Goal: Task Accomplishment & Management: Complete application form

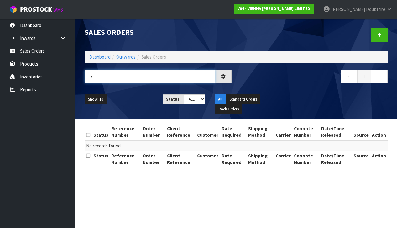
type input "3"
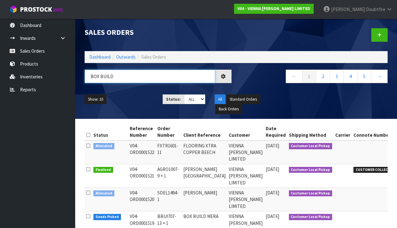
type input "BOX BUILD"
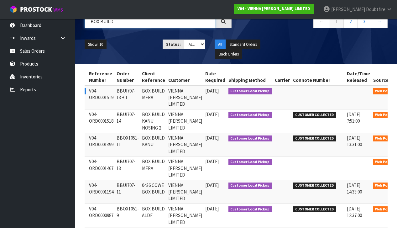
scroll to position [55, 0]
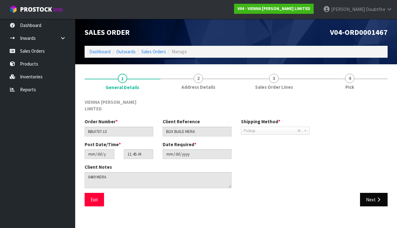
click at [382, 193] on button "Next" at bounding box center [374, 199] width 28 height 13
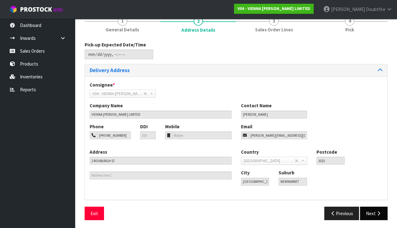
scroll to position [57, 0]
click at [372, 209] on button "Next" at bounding box center [374, 213] width 28 height 13
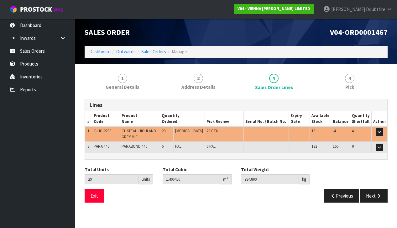
scroll to position [0, 0]
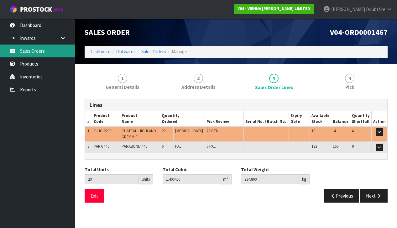
click at [29, 51] on link "Sales Orders" at bounding box center [37, 51] width 75 height 13
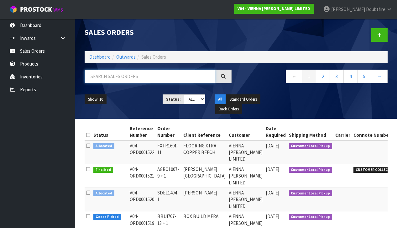
click at [103, 77] on input "text" at bounding box center [150, 76] width 131 height 13
type input "BOX BUILD"
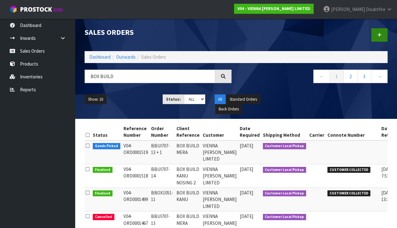
click at [378, 36] on icon at bounding box center [379, 35] width 4 height 5
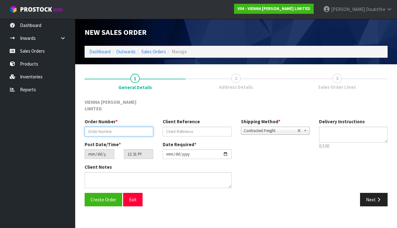
paste input "BBOX1051-13"
type input "BBOX1051-13"
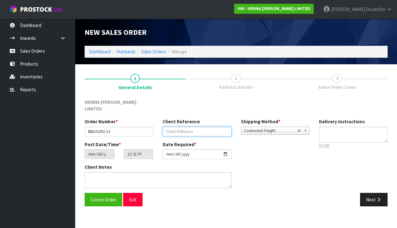
click at [182, 127] on input "text" at bounding box center [197, 132] width 69 height 10
type input "BOX BUILD ISLAND [GEOGRAPHIC_DATA]"
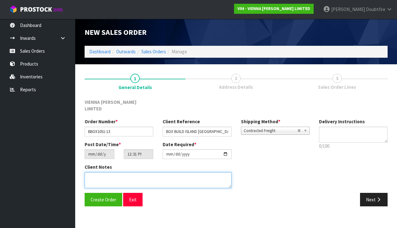
click at [113, 172] on textarea at bounding box center [158, 180] width 147 height 16
type textarea "BOX BUILD ISLAND [GEOGRAPHIC_DATA]"
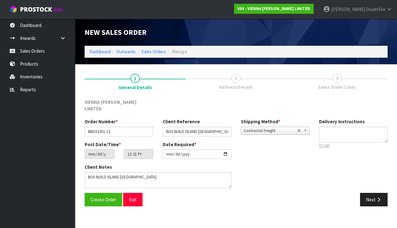
click at [281, 127] on span "Contracted Freight" at bounding box center [271, 131] width 54 height 8
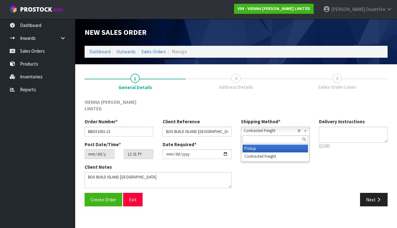
click at [266, 145] on li "Pickup" at bounding box center [276, 149] width 66 height 8
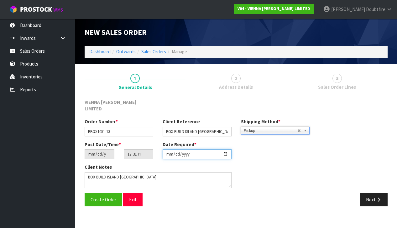
click at [169, 152] on input "[DATE]" at bounding box center [197, 154] width 69 height 10
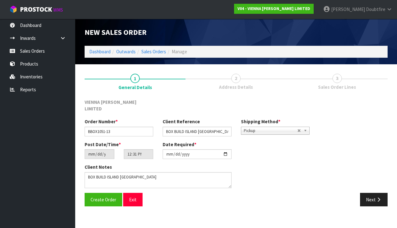
click at [159, 200] on div "Create Order Exit Next" at bounding box center [236, 202] width 313 height 18
click at [99, 195] on button "Create Order" at bounding box center [104, 199] width 38 height 13
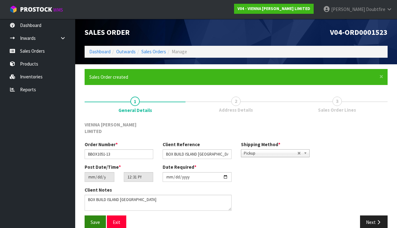
click at [94, 219] on span "Save" at bounding box center [95, 222] width 9 height 6
click at [169, 173] on input "[DATE]" at bounding box center [197, 177] width 69 height 10
type input "[DATE]"
click at [146, 216] on div "Save Exit" at bounding box center [158, 221] width 156 height 13
click at [378, 220] on icon "button" at bounding box center [379, 222] width 6 height 5
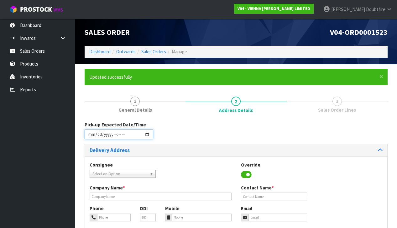
click at [91, 139] on input "datetime-local" at bounding box center [119, 134] width 69 height 10
type input "[DATE]T12:32"
click at [209, 139] on div "Pick-up Expected Date/Time" at bounding box center [236, 132] width 313 height 23
click at [107, 172] on span "Select an Option" at bounding box center [119, 174] width 55 height 8
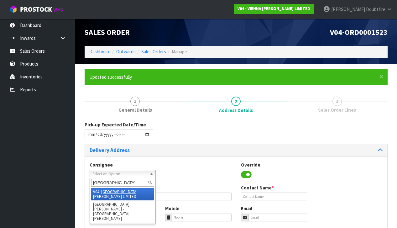
type input "[GEOGRAPHIC_DATA]"
click at [128, 191] on li "V04 - VIENNA [PERSON_NAME] LIMITED" at bounding box center [122, 194] width 63 height 13
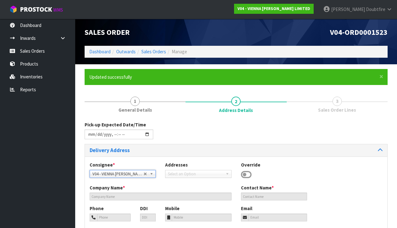
type input "VIENNA [PERSON_NAME] LIMITED"
type input "[PERSON_NAME]"
type input "[PHONE_NUMBER]"
type input "[PERSON_NAME][EMAIL_ADDRESS][DOMAIN_NAME]"
type input "2 ROXBURGH ST"
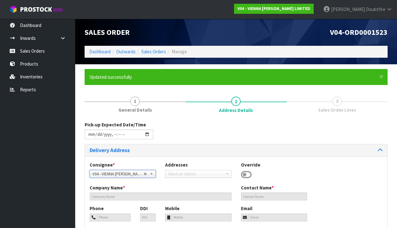
type input "1023"
type input "[GEOGRAPHIC_DATA]"
type input "NEWMARKET"
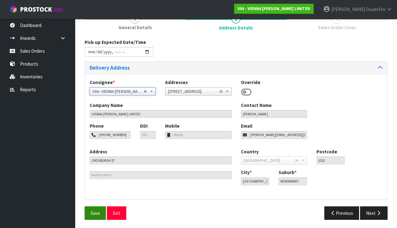
scroll to position [82, 0]
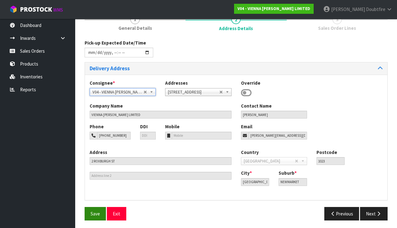
click at [93, 211] on span "Save" at bounding box center [95, 214] width 9 height 6
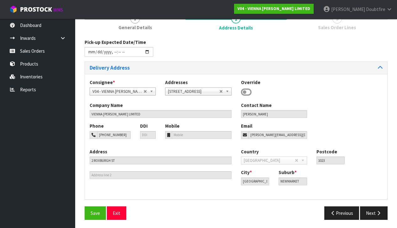
type input "[DATE]T12:32"
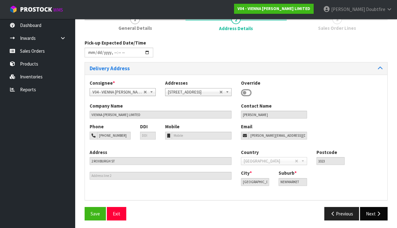
click at [376, 211] on icon "button" at bounding box center [379, 213] width 6 height 5
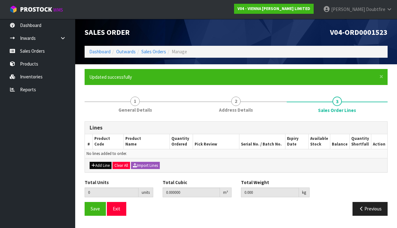
click at [100, 164] on button "Add Line" at bounding box center [101, 166] width 22 height 8
type input "0"
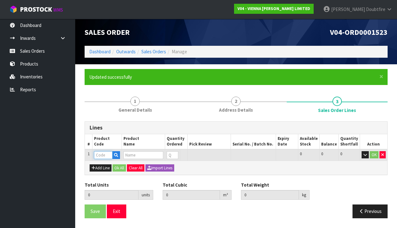
click at [98, 153] on input "text" at bounding box center [103, 155] width 18 height 8
type input "B-F-EMP"
click at [125, 165] on link "B-F-EMP -2200" at bounding box center [120, 164] width 50 height 8
type input "B-F-EMP-2200"
type input "0.000000"
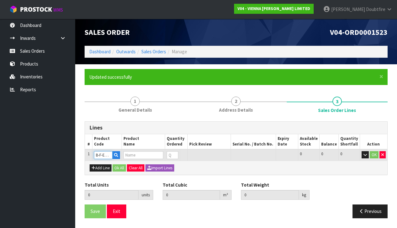
type input "0.000"
type input "EMPIRE OAK XML MED BRUSH 4 SIDE BEVEL 210X2200X14 T&G 3.696"
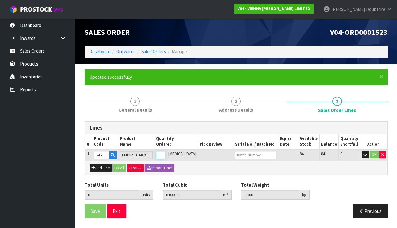
type input "1"
type input "0.05304"
type input "26"
click at [165, 152] on input "1" at bounding box center [160, 155] width 9 height 8
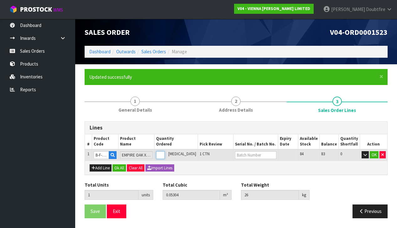
type input "2"
type input "0.10608"
type input "52"
click at [165, 152] on input "2" at bounding box center [160, 155] width 9 height 8
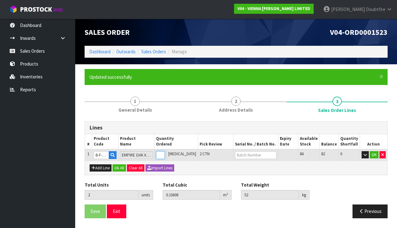
type input "3"
type input "0.15912"
type input "78"
click at [165, 152] on input "3" at bounding box center [160, 155] width 9 height 8
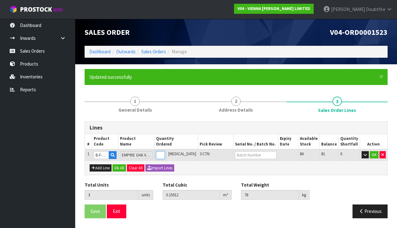
type input "4"
type input "0.21216"
type input "104"
click at [165, 152] on input "4" at bounding box center [160, 155] width 9 height 8
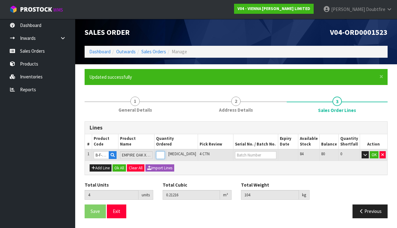
type input "5"
type input "0.2652"
type input "130"
click at [165, 152] on input "5" at bounding box center [160, 155] width 9 height 8
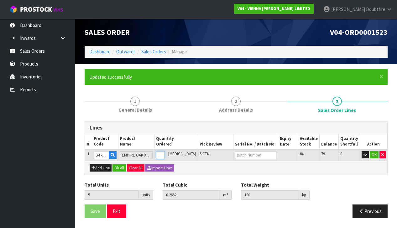
type input "6"
type input "0.31824"
type input "156"
click at [165, 152] on input "6" at bounding box center [160, 155] width 9 height 8
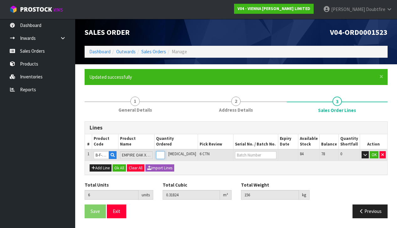
type input "7"
type input "0.37128"
type input "182"
click at [165, 152] on input "7" at bounding box center [160, 155] width 9 height 8
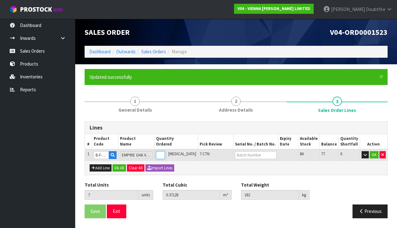
type input "8"
type input "0.42432"
type input "208"
click at [165, 152] on input "8" at bounding box center [160, 155] width 9 height 8
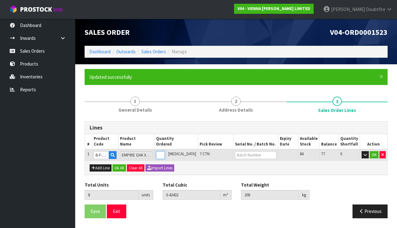
type input "9"
type input "0.47736"
type input "234"
click at [165, 152] on input "9" at bounding box center [160, 155] width 9 height 8
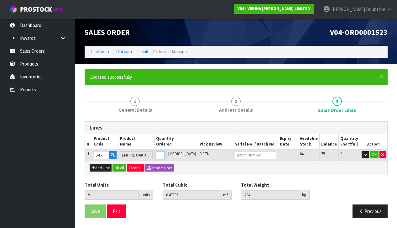
type input "10"
type input "0.5304"
type input "260"
click at [165, 152] on input "10" at bounding box center [160, 155] width 9 height 8
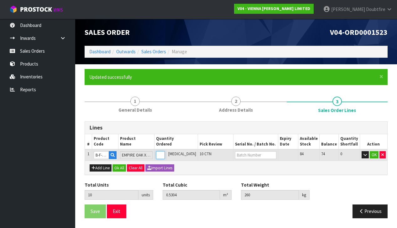
type input "11"
type input "0.58344"
type input "286"
click at [165, 152] on input "11" at bounding box center [160, 155] width 9 height 8
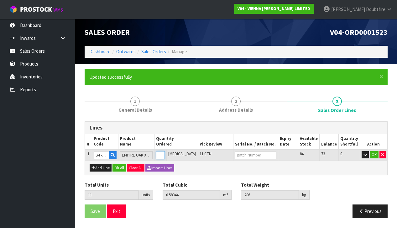
type input "12"
type input "0.63648"
type input "312"
click at [165, 152] on input "12" at bounding box center [160, 155] width 9 height 8
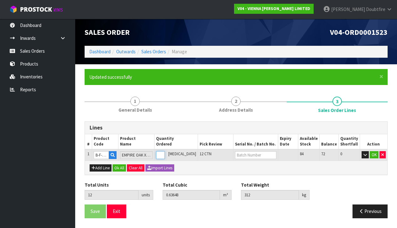
type input "13"
type input "0.68952"
type input "338"
click at [165, 152] on input "13" at bounding box center [160, 155] width 9 height 8
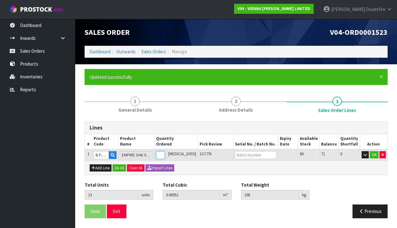
type input "14"
type input "0.74256"
type input "364"
click at [165, 152] on input "14" at bounding box center [160, 155] width 9 height 8
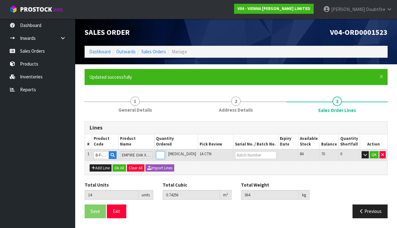
type input "15"
type input "0.7956"
type input "390"
click at [165, 152] on input "15" at bounding box center [160, 155] width 9 height 8
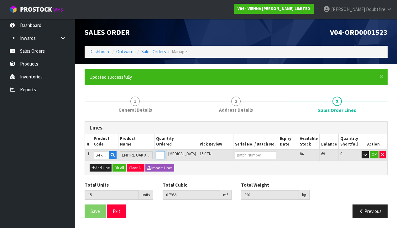
type input "16"
type input "0.84864"
type input "416"
click at [165, 152] on input "16" at bounding box center [160, 155] width 9 height 8
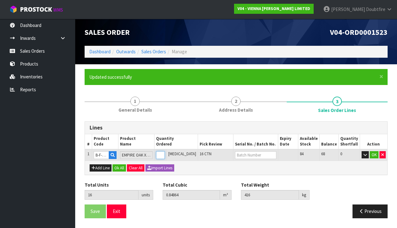
type input "17"
type input "0.90168"
type input "442"
click at [165, 152] on input "17" at bounding box center [160, 155] width 9 height 8
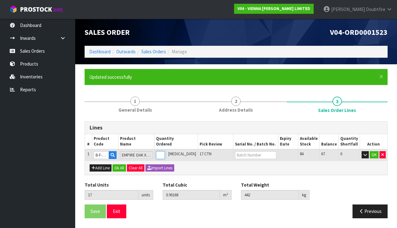
type input "18"
type input "0.95472"
type input "468"
click at [165, 152] on input "18" at bounding box center [160, 155] width 9 height 8
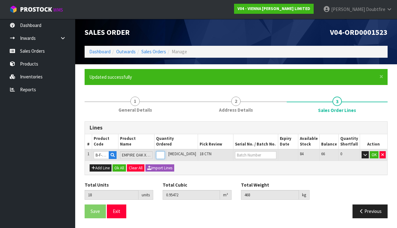
type input "19"
type input "1.00776"
type input "494"
click at [165, 152] on input "19" at bounding box center [160, 155] width 9 height 8
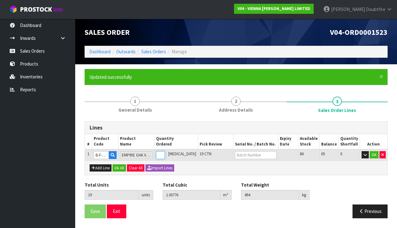
type input "20"
type input "1.0608"
type input "520"
click at [165, 152] on input "20" at bounding box center [160, 155] width 9 height 8
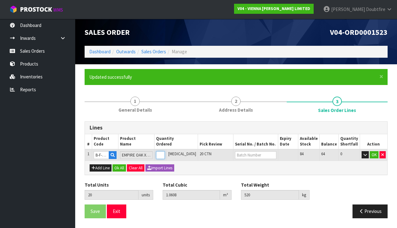
type input "21"
type input "1.11384"
type input "546"
click at [165, 152] on input "21" at bounding box center [160, 155] width 9 height 8
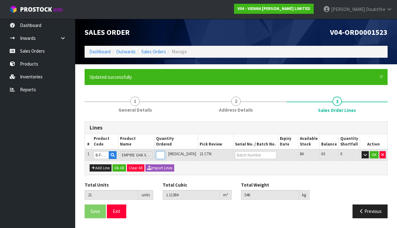
type input "22"
type input "1.16688"
type input "572"
click at [165, 152] on input "22" at bounding box center [160, 155] width 9 height 8
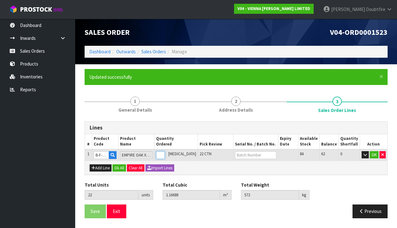
type input "23"
type input "1.21992"
type input "598"
click at [165, 152] on input "23" at bounding box center [160, 155] width 9 height 8
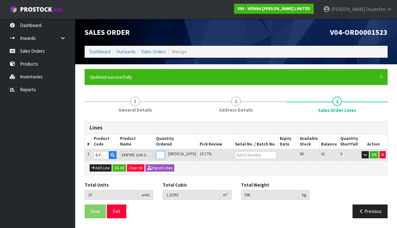
type input "24"
type input "1.27296"
type input "624"
click at [165, 152] on input "24" at bounding box center [160, 155] width 9 height 8
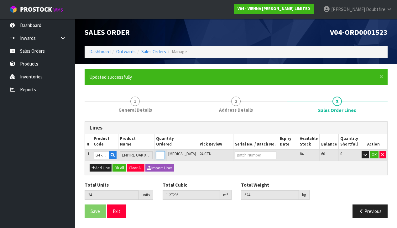
type input "25"
type input "1.326"
type input "650"
click at [165, 152] on input "25" at bounding box center [160, 155] width 9 height 8
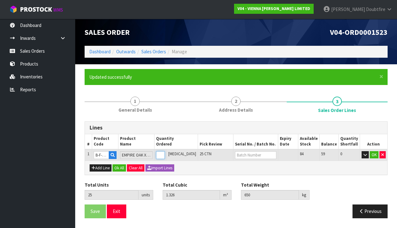
type input "26"
type input "1.37904"
type input "676"
click at [165, 152] on input "26" at bounding box center [160, 155] width 9 height 8
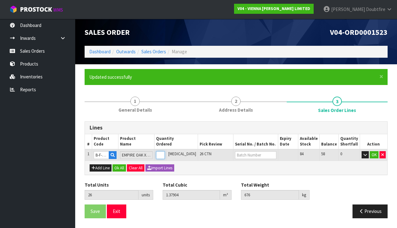
type input "27"
type input "1.43208"
type input "702"
click at [165, 152] on input "27" at bounding box center [160, 155] width 9 height 8
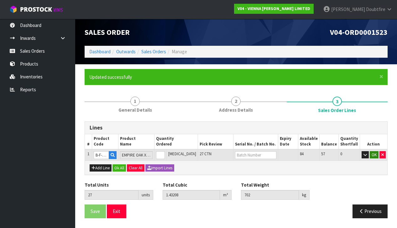
click at [375, 155] on button "OK" at bounding box center [374, 155] width 9 height 8
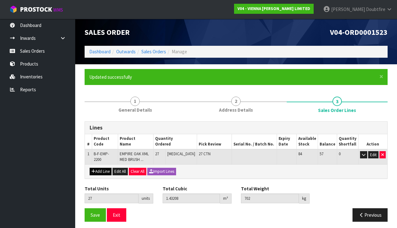
click at [99, 170] on button "Add Line" at bounding box center [101, 172] width 22 height 8
type input "0"
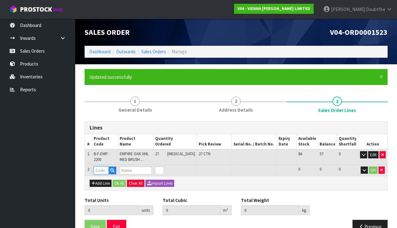
click at [105, 166] on input "text" at bounding box center [101, 170] width 15 height 8
type input "PARA"
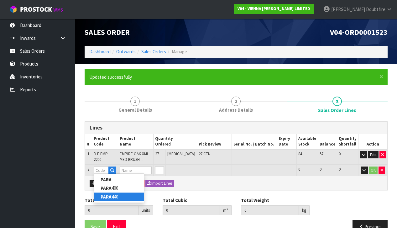
click at [113, 195] on link "PARA 440" at bounding box center [119, 196] width 50 height 8
type input "PARA 440"
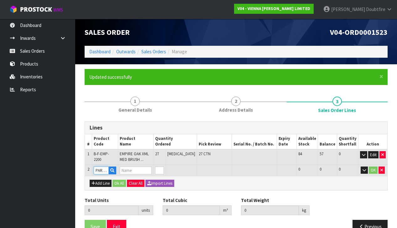
type input "27"
type input "1.43208"
type input "702"
type input "PARABOND 440"
type input "1"
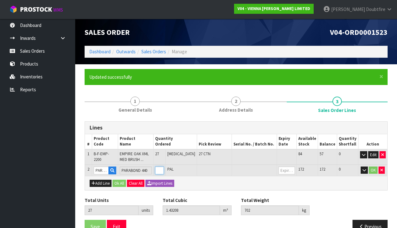
type input "28"
type input "1.45278"
type input "717.8"
click at [164, 167] on input "1" at bounding box center [159, 170] width 9 height 8
type input "2"
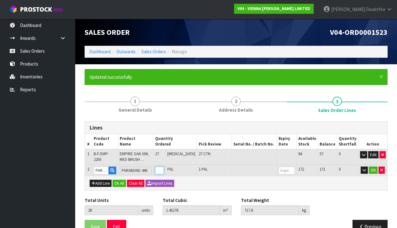
type input "29"
type input "1.47348"
type input "733.6"
click at [164, 167] on input "2" at bounding box center [159, 170] width 9 height 8
type input "3"
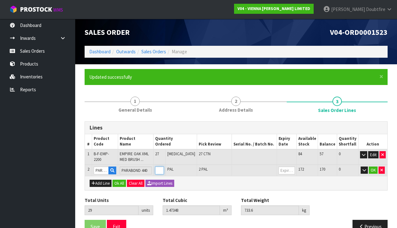
type input "30"
type input "1.49418"
type input "749.4"
click at [164, 167] on input "3" at bounding box center [159, 170] width 9 height 8
type input "4"
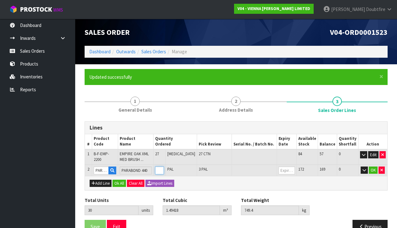
type input "31"
type input "1.51488"
type input "765.2"
click at [164, 167] on input "4" at bounding box center [159, 170] width 9 height 8
type input "5"
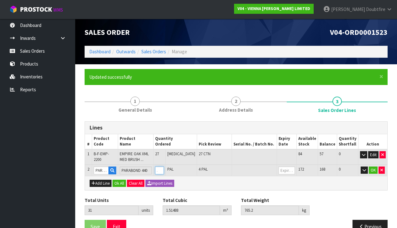
type input "32"
type input "1.53558"
type input "781"
click at [164, 167] on input "5" at bounding box center [159, 170] width 9 height 8
type input "6"
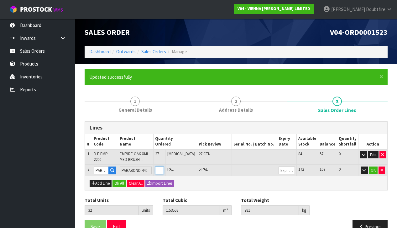
type input "33"
type input "1.55628"
type input "796.8"
click at [164, 167] on input "6" at bounding box center [159, 170] width 9 height 8
click at [377, 169] on button "OK" at bounding box center [373, 170] width 9 height 8
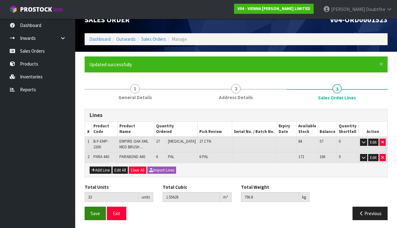
scroll to position [12, 0]
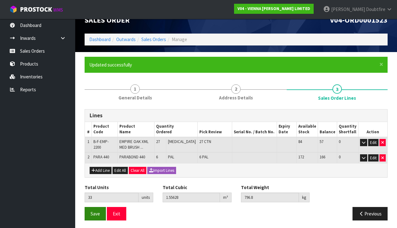
click at [95, 214] on span "Save" at bounding box center [95, 214] width 9 height 6
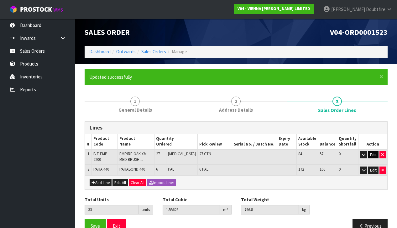
click at [376, 153] on button "Edit" at bounding box center [373, 155] width 10 height 8
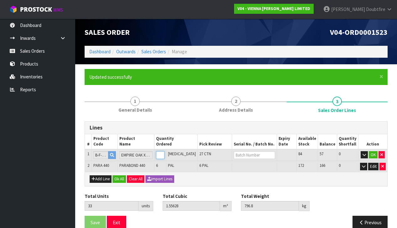
type input "26"
type input "32"
type input "1.50324"
type input "770.8"
click at [165, 155] on input "26" at bounding box center [160, 155] width 8 height 8
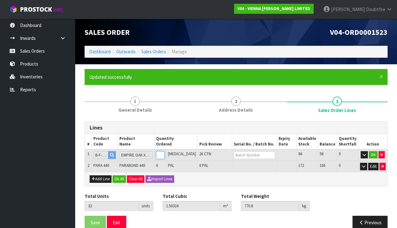
type input "25"
type input "31"
type input "1.4502"
type input "744.8"
click at [165, 155] on input "25" at bounding box center [160, 155] width 8 height 8
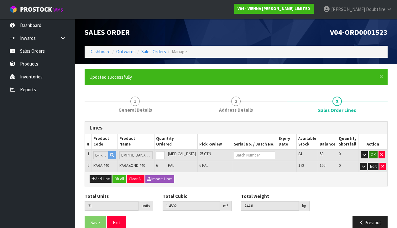
click at [374, 153] on button "OK" at bounding box center [373, 155] width 9 height 8
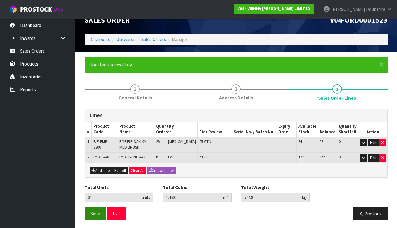
scroll to position [12, 0]
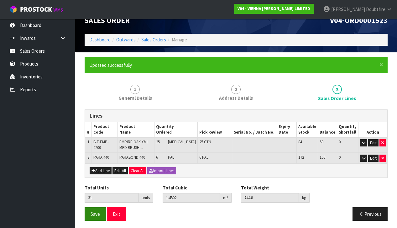
click at [93, 214] on span "Save" at bounding box center [95, 214] width 9 height 6
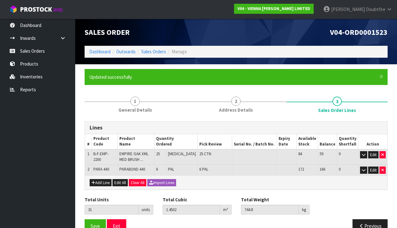
scroll to position [0, 0]
click at [93, 223] on span "Save" at bounding box center [95, 226] width 9 height 6
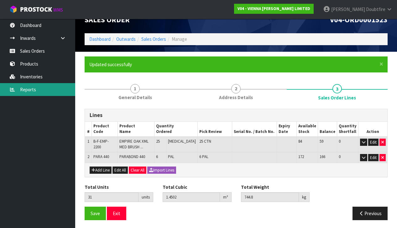
scroll to position [12, 0]
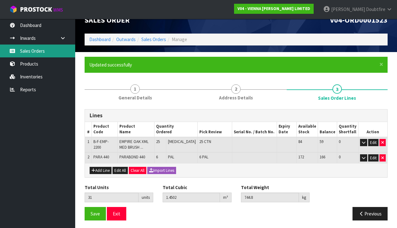
click at [28, 52] on link "Sales Orders" at bounding box center [37, 51] width 75 height 13
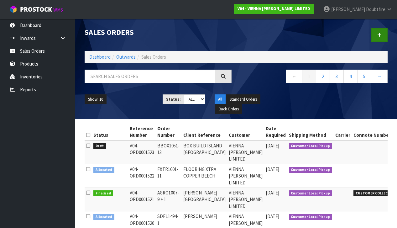
click at [376, 37] on link at bounding box center [379, 34] width 16 height 13
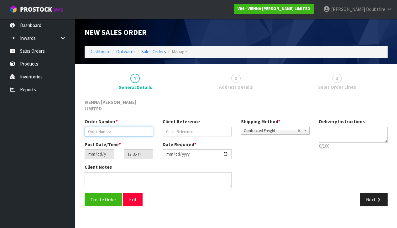
click at [88, 127] on input "text" at bounding box center [119, 132] width 69 height 10
paste input "BBOX1051-13"
type input "BBOX1051-13 + NOSING"
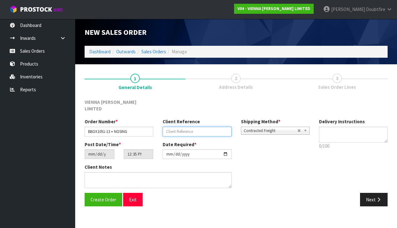
click at [202, 127] on input "text" at bounding box center [197, 132] width 69 height 10
type input "BOX BUILD [GEOGRAPHIC_DATA]"
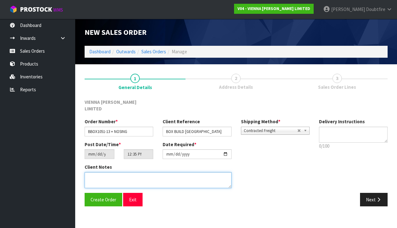
click at [134, 172] on textarea at bounding box center [158, 180] width 147 height 16
click at [87, 172] on textarea at bounding box center [158, 180] width 147 height 16
click at [154, 172] on textarea at bounding box center [158, 180] width 147 height 16
type textarea "BOX BUILD [GEOGRAPHIC_DATA]"
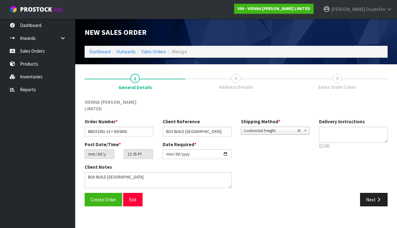
click at [262, 127] on span "Contracted Freight" at bounding box center [271, 131] width 54 height 8
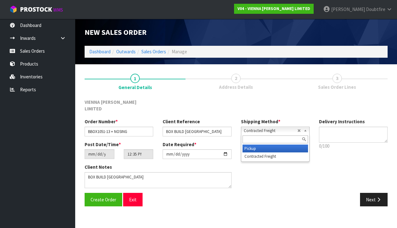
click at [254, 145] on li "Pickup" at bounding box center [276, 149] width 66 height 8
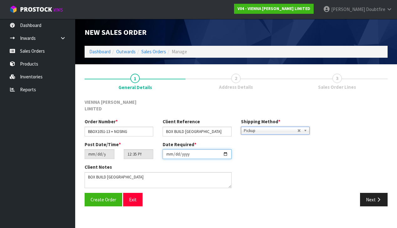
click at [169, 152] on input "[DATE]" at bounding box center [197, 154] width 69 height 10
type input "[DATE]"
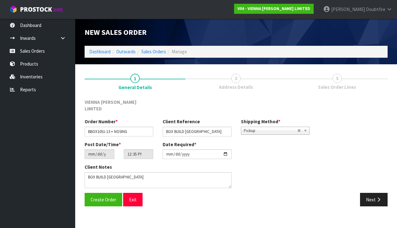
click at [147, 205] on section "1 General Details 2 Address Details 3 Sales Order Lines VIENNA [PERSON_NAME] LI…" at bounding box center [236, 139] width 322 height 151
click at [105, 197] on span "Create Order" at bounding box center [104, 200] width 26 height 6
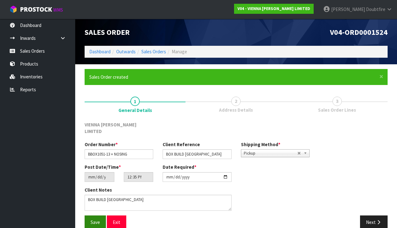
click at [96, 219] on span "Save" at bounding box center [95, 222] width 9 height 6
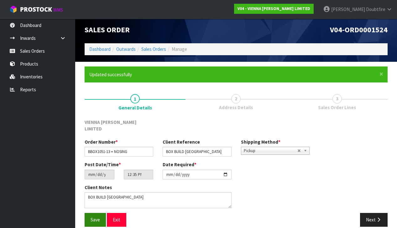
scroll to position [2, 0]
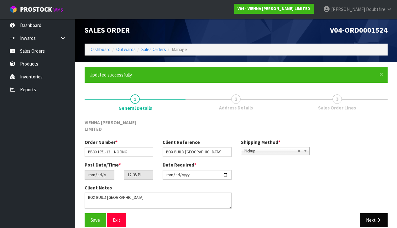
click at [378, 218] on icon "button" at bounding box center [379, 220] width 6 height 5
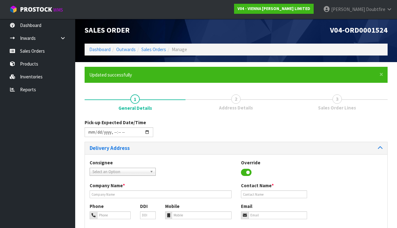
scroll to position [0, 0]
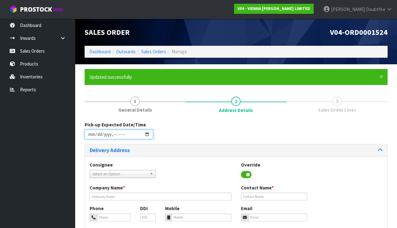
click at [91, 138] on input "datetime-local" at bounding box center [119, 134] width 69 height 10
type input "[DATE]T12:35"
drag, startPoint x: 176, startPoint y: 155, endPoint x: 171, endPoint y: 154, distance: 4.4
click at [176, 155] on div "Delivery Address" at bounding box center [236, 150] width 302 height 12
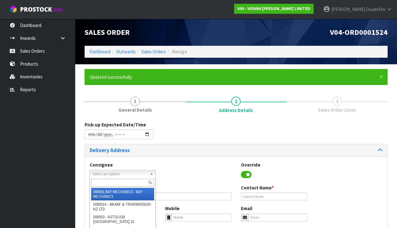
click at [105, 173] on span "Select an Option" at bounding box center [119, 174] width 55 height 8
type input "vienn"
click at [118, 190] on li "V04 - [PERSON_NAME] LIMITED" at bounding box center [122, 194] width 63 height 13
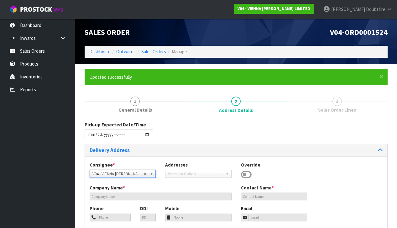
type input "VIENNA [PERSON_NAME] LIMITED"
type input "[PERSON_NAME]"
type input "[PHONE_NUMBER]"
type input "[PERSON_NAME][EMAIL_ADDRESS][DOMAIN_NAME]"
type input "2 ROXBURGH ST"
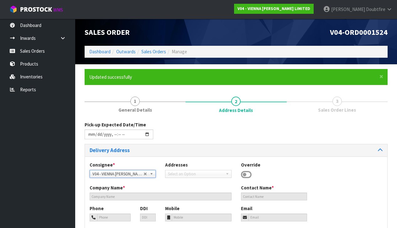
type input "1023"
type input "[GEOGRAPHIC_DATA]"
type input "NEWMARKET"
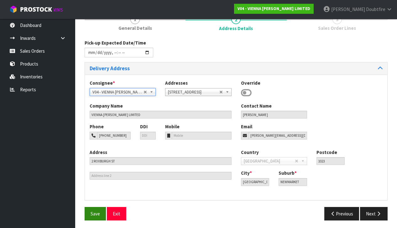
click at [92, 212] on span "Save" at bounding box center [95, 214] width 9 height 6
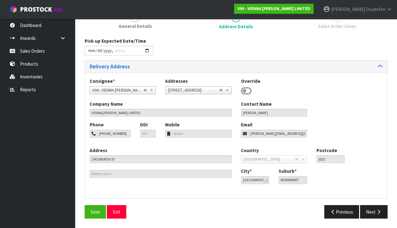
type input "[DATE]T12:35"
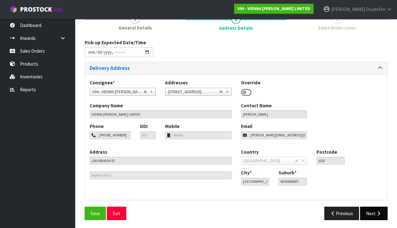
scroll to position [82, 0]
click at [370, 213] on button "Next" at bounding box center [374, 213] width 28 height 13
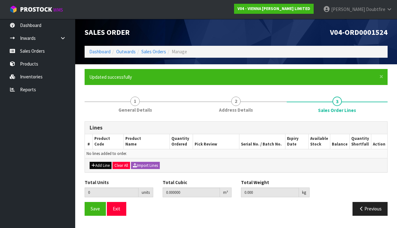
click at [100, 162] on button "Add Line" at bounding box center [101, 166] width 22 height 8
type input "0"
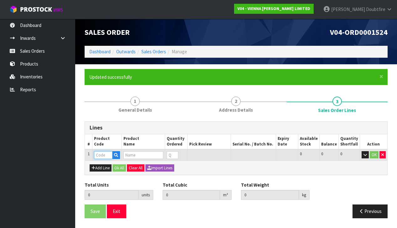
click at [102, 155] on input "text" at bounding box center [103, 155] width 18 height 8
type input "B-F-"
click at [118, 165] on link "B-F- EMP-2200" at bounding box center [120, 164] width 50 height 8
type input "B-F-EMP-2200"
type input "0.000000"
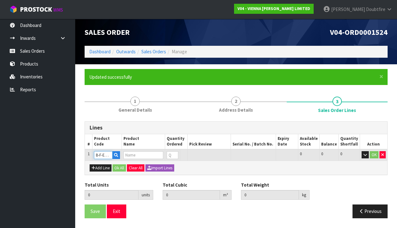
type input "0.000"
type input "EMPIRE OAK XML MED BRUSH 4 SIDE BEVEL 210X2200X14 T&G 3.696"
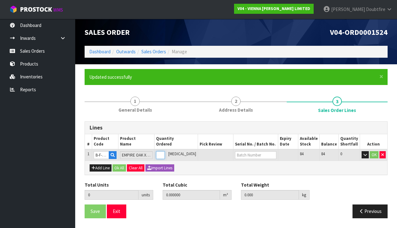
click at [165, 153] on input "0" at bounding box center [160, 155] width 9 height 8
type input "1"
click at [165, 153] on input "1" at bounding box center [160, 155] width 9 height 8
click at [165, 153] on input "2" at bounding box center [160, 155] width 9 height 8
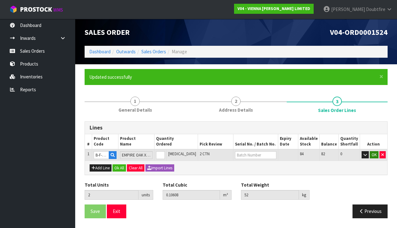
click at [376, 153] on button "OK" at bounding box center [374, 155] width 9 height 8
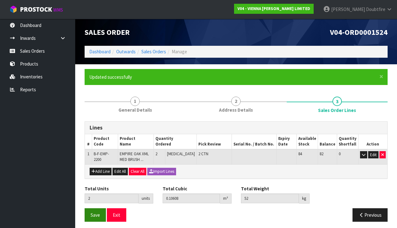
click at [98, 213] on span "Save" at bounding box center [95, 215] width 9 height 6
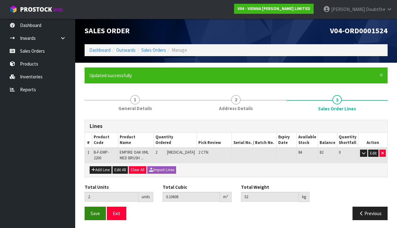
scroll to position [1, 0]
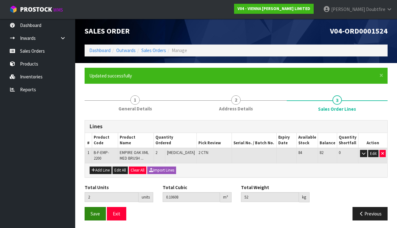
click at [93, 213] on span "Save" at bounding box center [95, 214] width 9 height 6
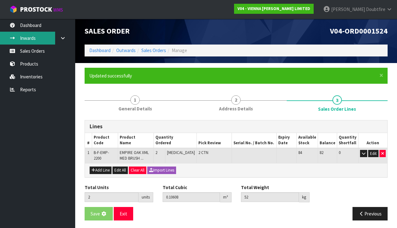
scroll to position [0, 0]
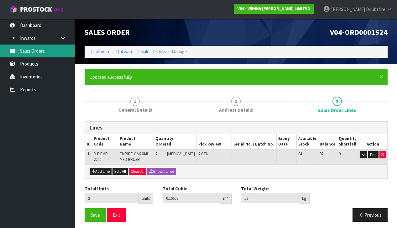
click at [27, 52] on link "Sales Orders" at bounding box center [37, 51] width 75 height 13
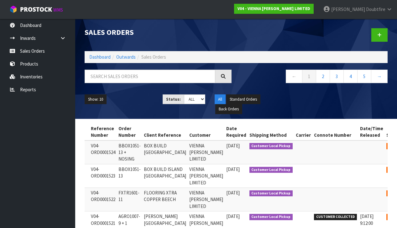
scroll to position [0, 39]
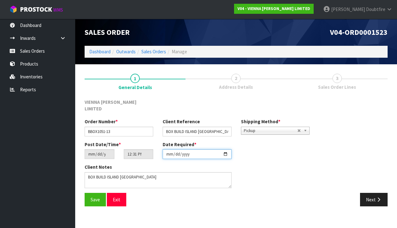
click at [169, 150] on input "[DATE]" at bounding box center [197, 154] width 69 height 10
click at [146, 193] on div "Save Exit" at bounding box center [158, 199] width 156 height 13
click at [97, 197] on span "Save" at bounding box center [95, 200] width 9 height 6
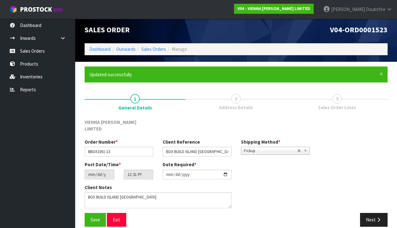
scroll to position [2, 0]
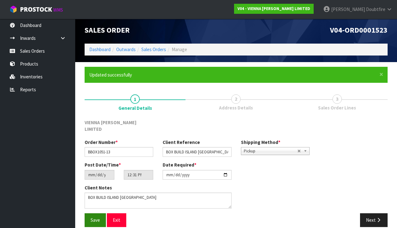
click at [96, 217] on span "Save" at bounding box center [95, 220] width 9 height 6
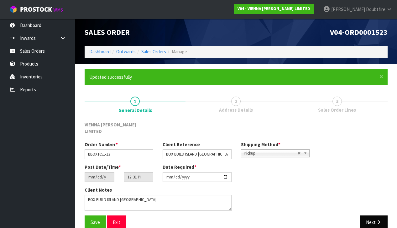
click at [371, 215] on button "Next" at bounding box center [374, 221] width 28 height 13
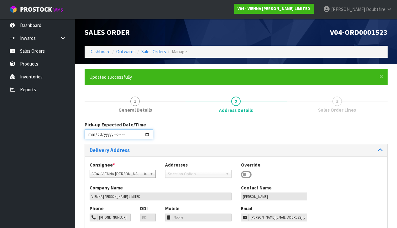
click at [89, 139] on input "datetime-local" at bounding box center [119, 134] width 69 height 10
click at [210, 119] on div "Pick-up Expected Date/Time Delivery Address Consignee * 000001.BAY MECHANICS - …" at bounding box center [236, 212] width 303 height 190
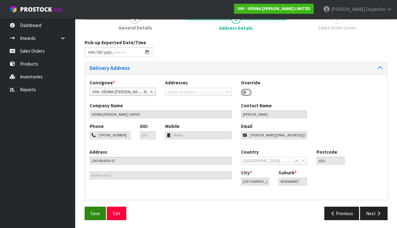
scroll to position [82, 0]
click at [96, 212] on span "Save" at bounding box center [95, 214] width 9 height 6
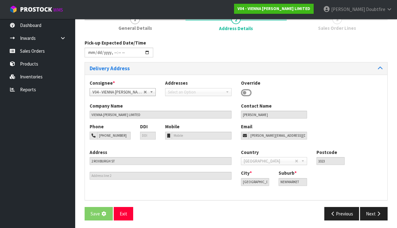
scroll to position [0, 0]
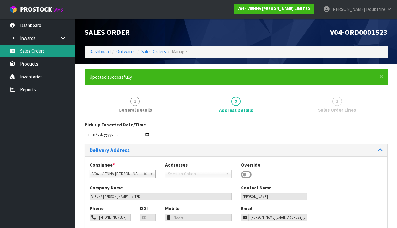
click at [30, 51] on link "Sales Orders" at bounding box center [37, 51] width 75 height 13
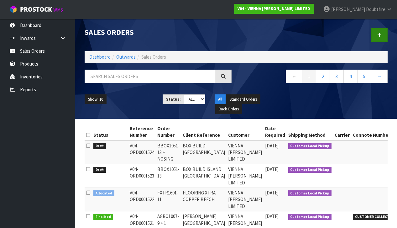
click at [379, 38] on link at bounding box center [379, 34] width 16 height 13
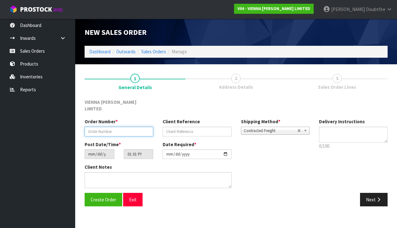
paste input "AART605-23"
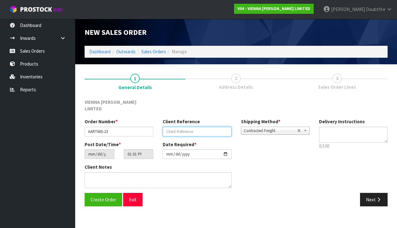
click at [193, 127] on input "text" at bounding box center [197, 132] width 69 height 10
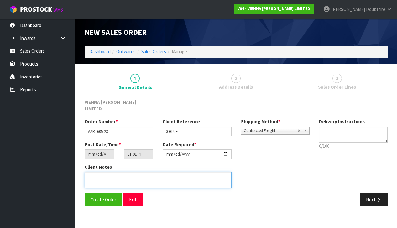
click at [126, 173] on textarea at bounding box center [158, 180] width 147 height 16
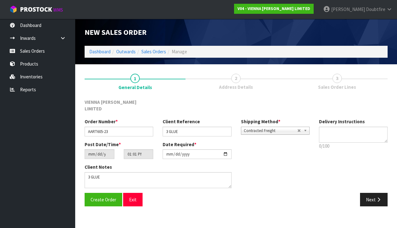
click at [266, 127] on span "Contracted Freight" at bounding box center [271, 131] width 54 height 8
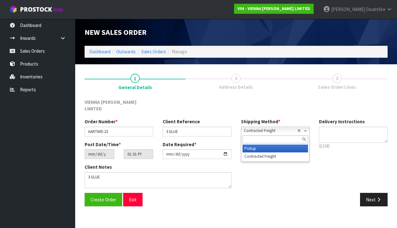
click at [256, 145] on li "Pickup" at bounding box center [276, 149] width 66 height 8
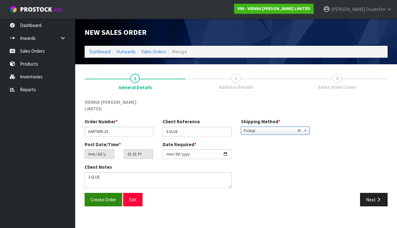
click at [104, 197] on span "Create Order" at bounding box center [104, 200] width 26 height 6
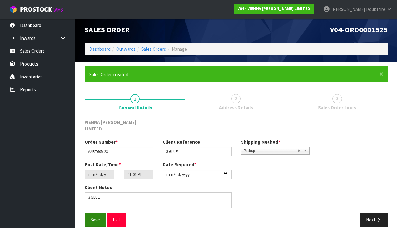
scroll to position [2, 0]
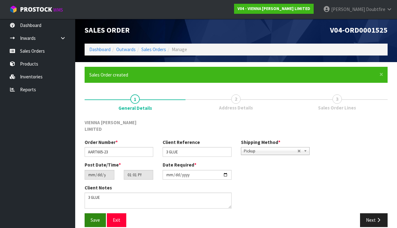
click at [93, 217] on span "Save" at bounding box center [95, 220] width 9 height 6
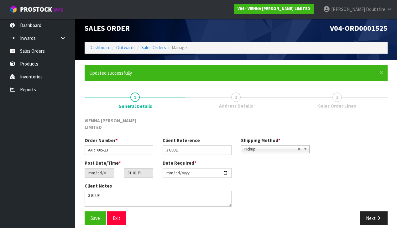
scroll to position [0, 0]
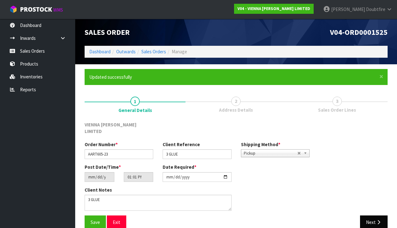
click at [378, 220] on icon "button" at bounding box center [379, 222] width 6 height 5
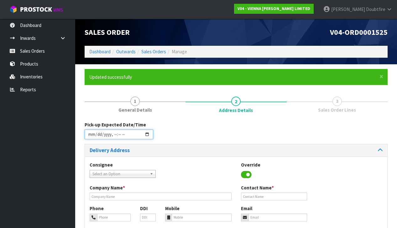
click at [90, 137] on input "datetime-local" at bounding box center [119, 134] width 69 height 10
click at [176, 163] on div "Consignee 000001.BAY MECHANICS - BAY MECHANICS 000001A - BRAKE & TRANSMISSION N…" at bounding box center [236, 172] width 302 height 23
click at [113, 138] on input "datetime-local" at bounding box center [119, 134] width 69 height 10
click at [215, 142] on div "Pick-up Expected Date/Time" at bounding box center [236, 132] width 313 height 23
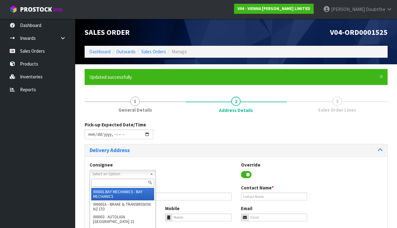
click at [113, 173] on span "Select an Option" at bounding box center [119, 174] width 55 height 8
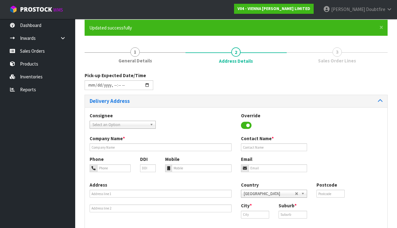
scroll to position [51, 0]
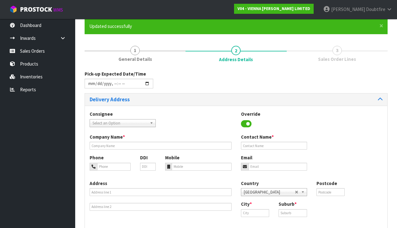
click at [116, 122] on span "Select an Option" at bounding box center [119, 123] width 55 height 8
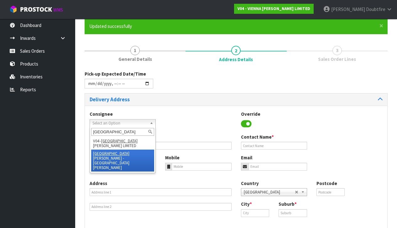
click at [113, 150] on li "VIENNA [PERSON_NAME] - [GEOGRAPHIC_DATA] [PERSON_NAME]" at bounding box center [122, 161] width 63 height 22
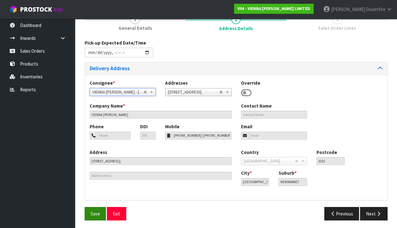
click at [93, 213] on span "Save" at bounding box center [95, 214] width 9 height 6
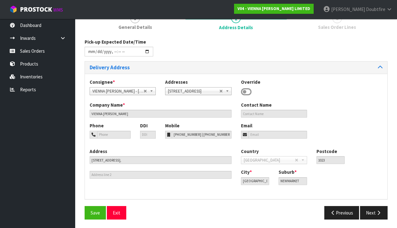
scroll to position [82, 0]
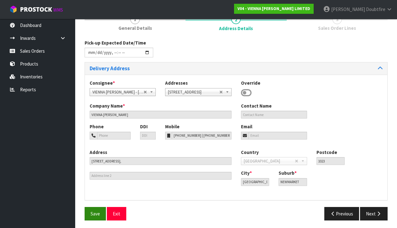
click at [97, 211] on span "Save" at bounding box center [95, 214] width 9 height 6
drag, startPoint x: 99, startPoint y: 211, endPoint x: 95, endPoint y: 212, distance: 4.1
click at [99, 211] on span "Save" at bounding box center [95, 214] width 9 height 6
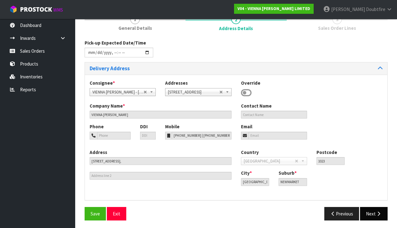
click at [374, 216] on button "Next" at bounding box center [374, 213] width 28 height 13
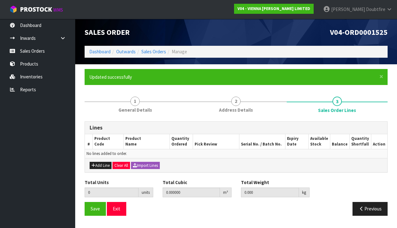
scroll to position [0, 0]
click at [98, 165] on button "Add Line" at bounding box center [101, 166] width 22 height 8
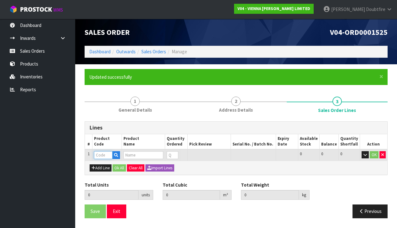
click at [100, 154] on input "text" at bounding box center [103, 155] width 18 height 8
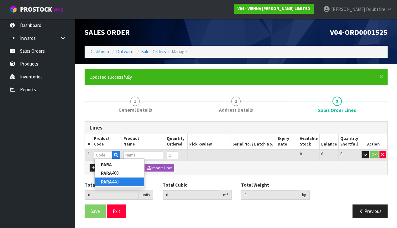
click at [113, 179] on link "PARA 440" at bounding box center [120, 181] width 50 height 8
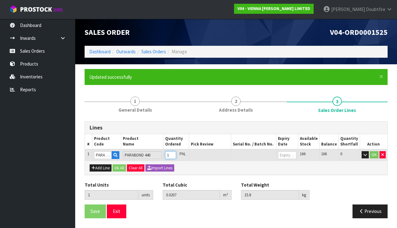
click at [176, 152] on input "1" at bounding box center [170, 155] width 11 height 8
click at [176, 152] on input "2" at bounding box center [170, 155] width 11 height 8
click at [176, 152] on input "3" at bounding box center [170, 155] width 11 height 8
click at [376, 155] on button "OK" at bounding box center [374, 155] width 9 height 8
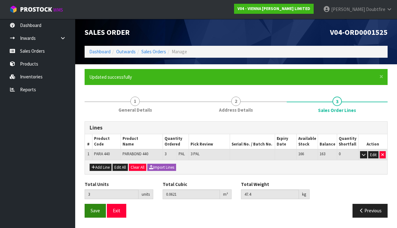
click at [94, 212] on span "Save" at bounding box center [95, 211] width 9 height 6
click at [97, 210] on span "Save" at bounding box center [95, 211] width 9 height 6
click at [97, 211] on span "Save" at bounding box center [95, 211] width 9 height 6
click at [95, 211] on span "Save" at bounding box center [95, 211] width 9 height 6
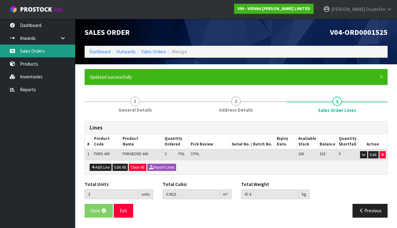
click at [28, 52] on link "Sales Orders" at bounding box center [37, 51] width 75 height 13
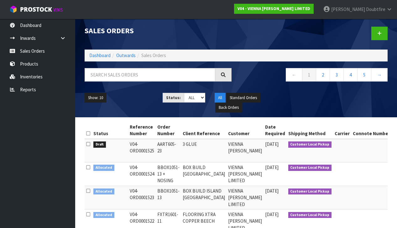
scroll to position [2, 0]
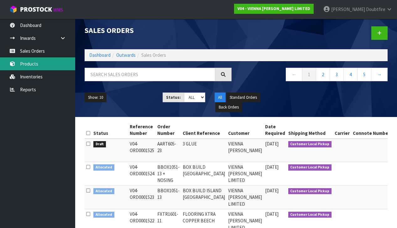
click at [29, 64] on link "Products" at bounding box center [37, 63] width 75 height 13
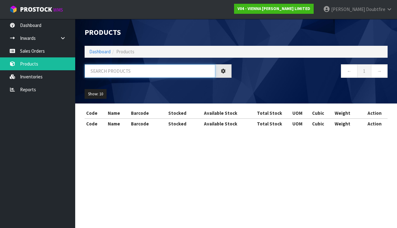
click at [94, 72] on input "text" at bounding box center [150, 70] width 131 height 13
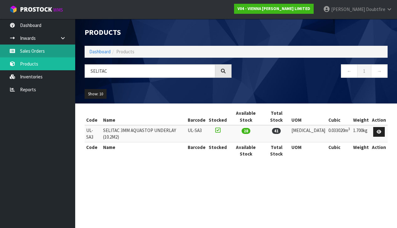
click at [32, 50] on link "Sales Orders" at bounding box center [37, 51] width 75 height 13
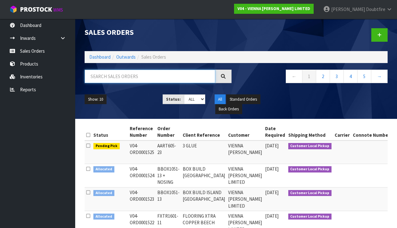
click at [98, 77] on input "text" at bounding box center [150, 76] width 131 height 13
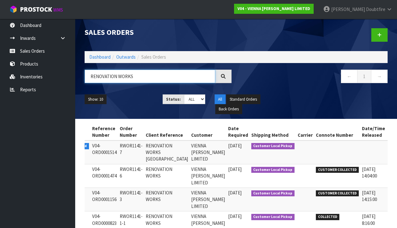
scroll to position [0, 34]
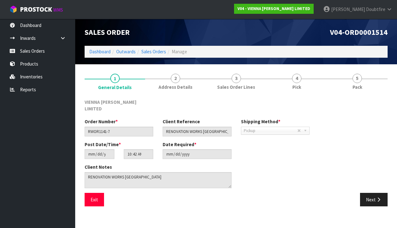
click at [375, 199] on div "Save Exit Next" at bounding box center [236, 202] width 313 height 18
click at [375, 194] on button "Next" at bounding box center [374, 199] width 28 height 13
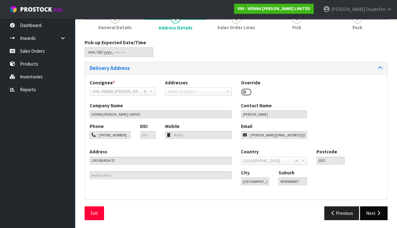
scroll to position [59, 0]
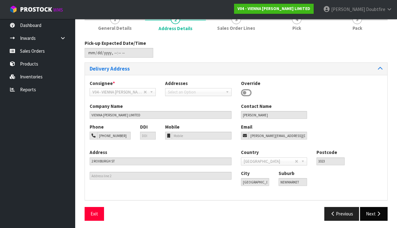
click at [375, 209] on button "Next" at bounding box center [374, 213] width 28 height 13
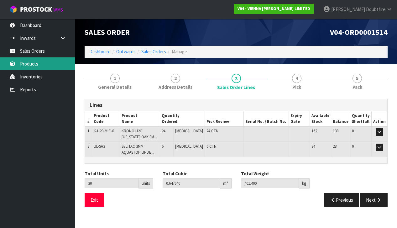
click at [31, 64] on link "Products" at bounding box center [37, 63] width 75 height 13
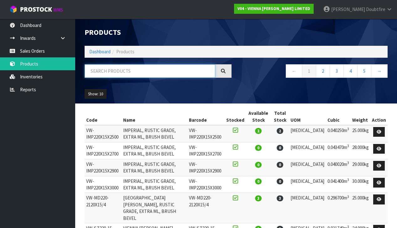
click at [108, 72] on input "text" at bounding box center [150, 70] width 131 height 13
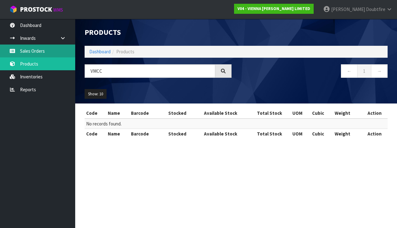
click at [41, 54] on link "Sales Orders" at bounding box center [37, 51] width 75 height 13
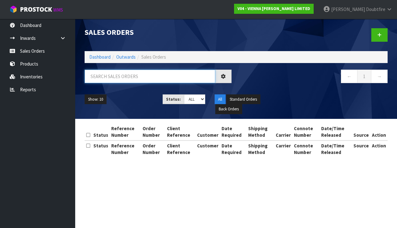
click at [103, 76] on input "text" at bounding box center [150, 76] width 131 height 13
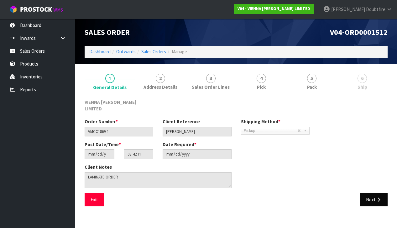
click at [377, 197] on button "Next" at bounding box center [374, 199] width 28 height 13
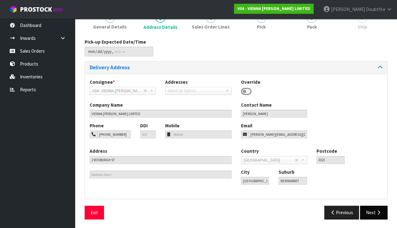
scroll to position [59, 0]
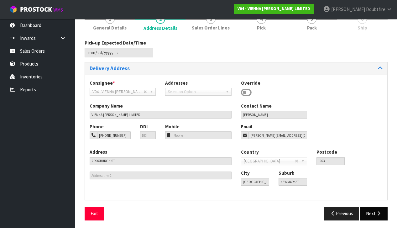
click at [377, 208] on button "Next" at bounding box center [374, 213] width 28 height 13
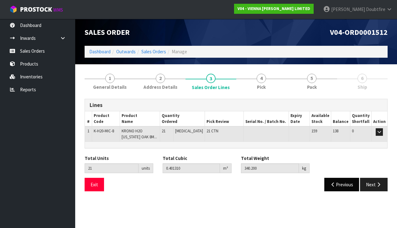
click at [340, 186] on button "Previous" at bounding box center [341, 184] width 35 height 13
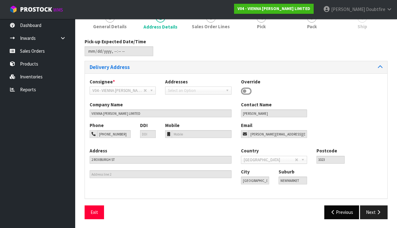
scroll to position [60, 0]
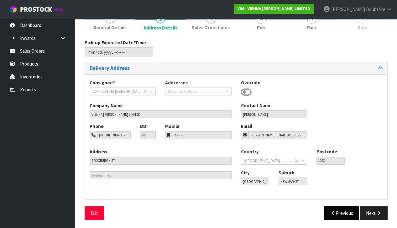
click at [335, 207] on button "Previous" at bounding box center [341, 212] width 35 height 13
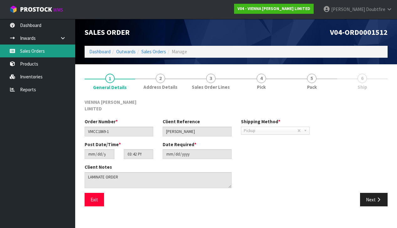
click at [36, 54] on link "Sales Orders" at bounding box center [37, 51] width 75 height 13
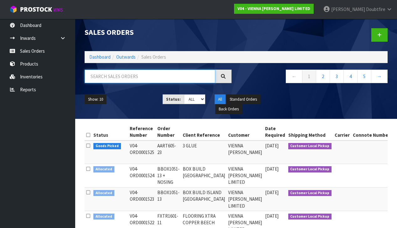
click at [97, 77] on input "text" at bounding box center [150, 76] width 131 height 13
